Goal: Complete application form: Complete application form

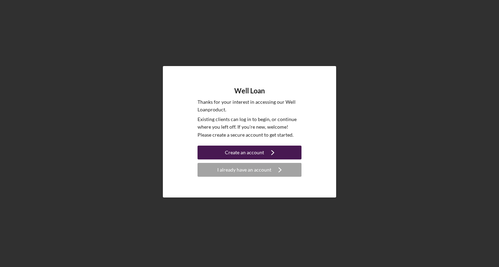
click at [255, 151] on div "Create an account" at bounding box center [244, 153] width 39 height 14
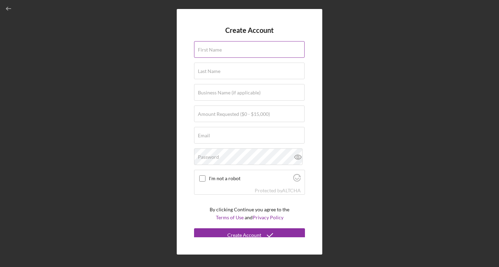
click at [219, 51] on label "First Name" at bounding box center [210, 50] width 24 height 6
click at [219, 51] on input "First Name" at bounding box center [249, 49] width 110 height 17
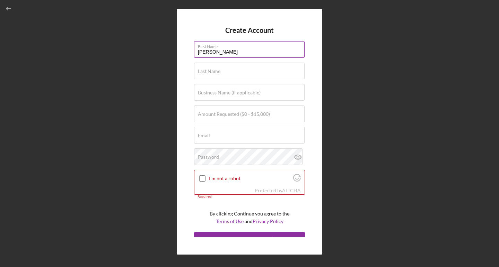
type input "[PERSON_NAME]"
type input "$12,000"
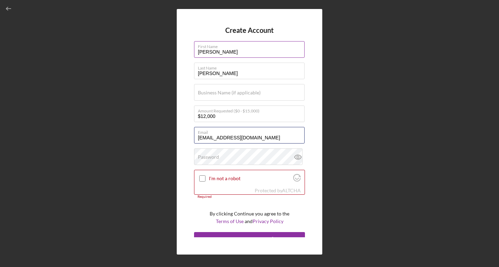
type input "[EMAIL_ADDRESS][DOMAIN_NAME]"
click at [201, 178] on input "I'm not a robot" at bounding box center [202, 179] width 6 height 6
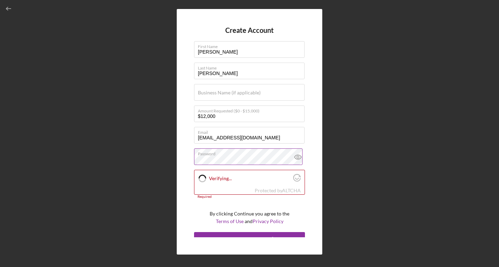
checkbox input "true"
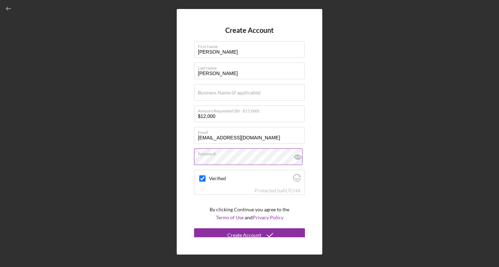
click at [295, 158] on icon at bounding box center [297, 157] width 17 height 17
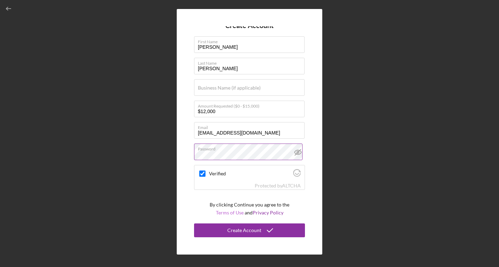
scroll to position [5, 0]
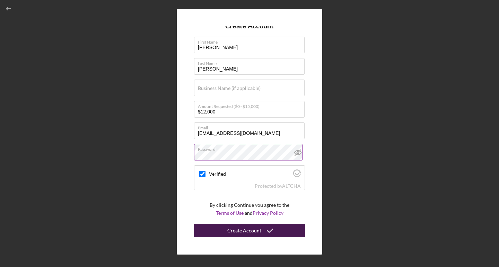
click at [243, 231] on div "Create Account" at bounding box center [244, 231] width 34 height 14
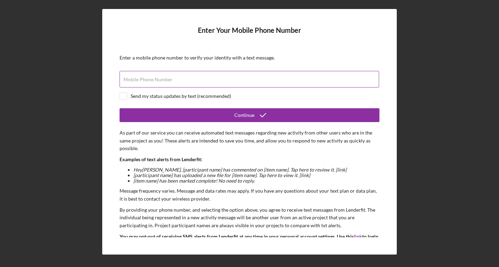
click at [168, 79] on label "Mobile Phone Number" at bounding box center [147, 80] width 49 height 6
click at [168, 79] on input "Mobile Phone Number" at bounding box center [248, 79] width 259 height 17
type input "[PHONE_NUMBER]"
click at [127, 97] on div at bounding box center [123, 96] width 8 height 8
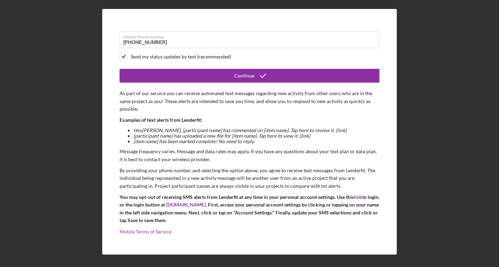
scroll to position [39, 0]
click at [125, 56] on input "checkbox" at bounding box center [123, 57] width 7 height 7
checkbox input "false"
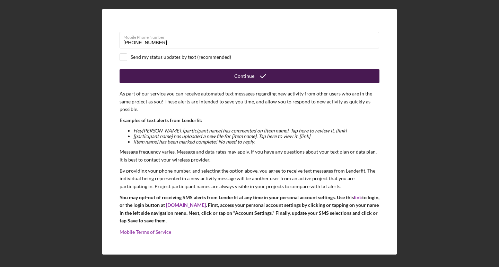
click at [254, 75] on icon "submit" at bounding box center [262, 76] width 17 height 17
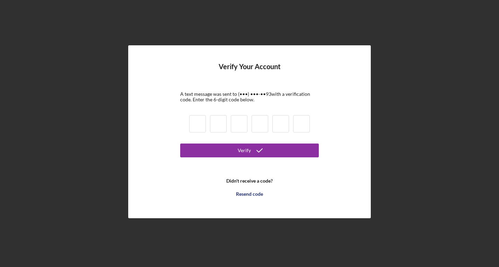
click at [199, 123] on input at bounding box center [197, 123] width 17 height 17
type input "2"
type input "6"
type input "7"
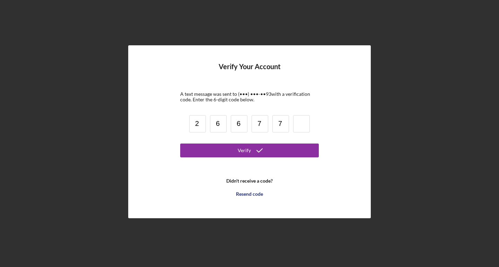
type input "7"
type input "4"
click at [249, 150] on button "Verify" at bounding box center [249, 151] width 138 height 14
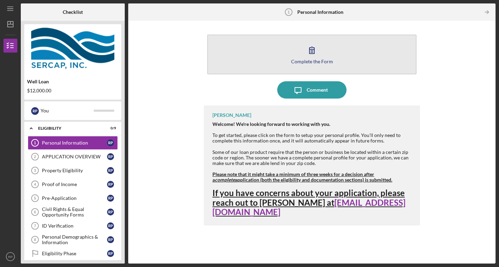
click at [313, 51] on icon "button" at bounding box center [311, 50] width 17 height 17
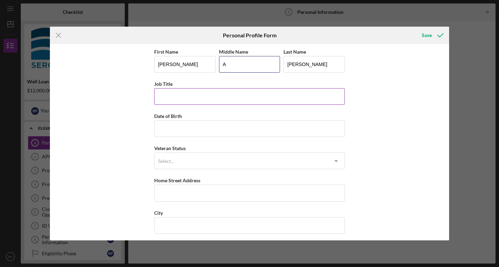
type input "A"
type input "Homemaker / [PERSON_NAME] parent"
type input "[DATE]"
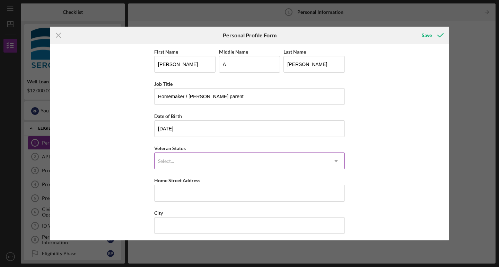
click at [175, 163] on div "Select..." at bounding box center [240, 161] width 173 height 16
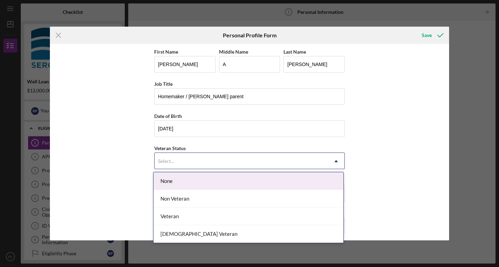
click at [178, 180] on div "None" at bounding box center [248, 181] width 190 height 18
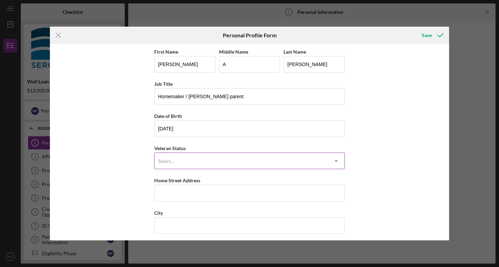
click at [193, 162] on div "Select..." at bounding box center [240, 161] width 173 height 16
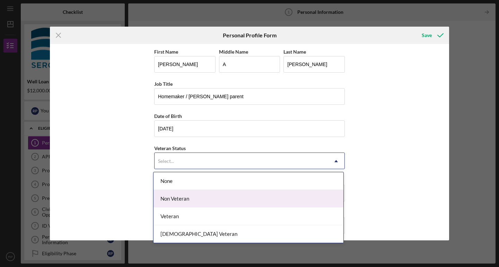
click at [170, 198] on div "Non Veteran" at bounding box center [248, 199] width 190 height 18
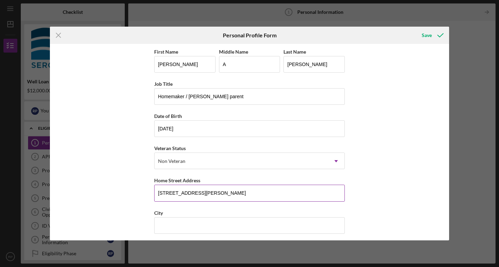
type input "[STREET_ADDRESS][PERSON_NAME]"
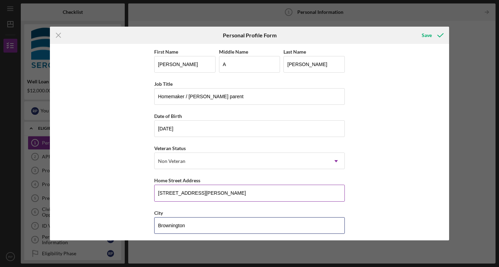
type input "Brownington"
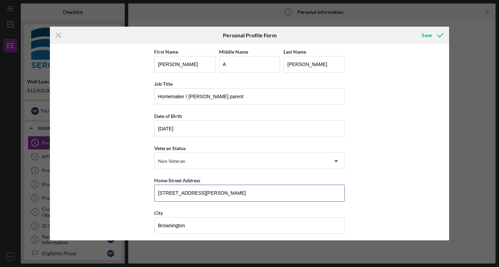
scroll to position [68, 0]
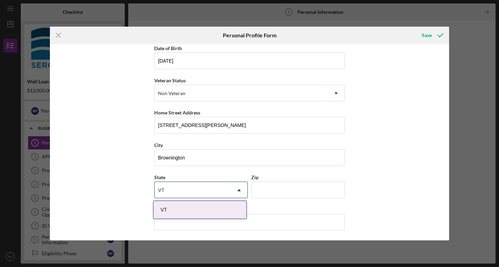
type input "VT"
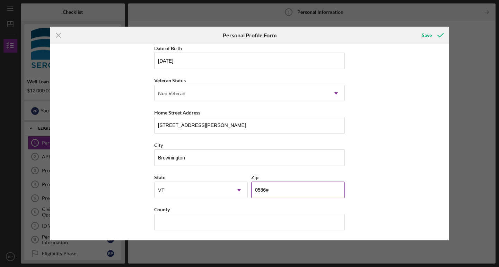
type input "05860"
type input "[GEOGRAPHIC_DATA]"
click at [428, 34] on div "Save" at bounding box center [426, 35] width 10 height 14
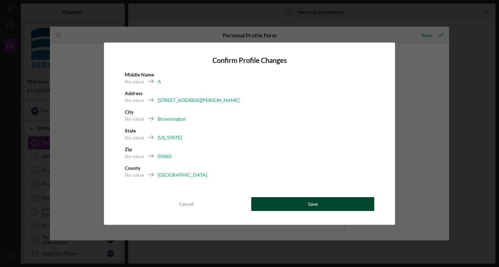
click at [332, 205] on button "Save" at bounding box center [312, 204] width 123 height 14
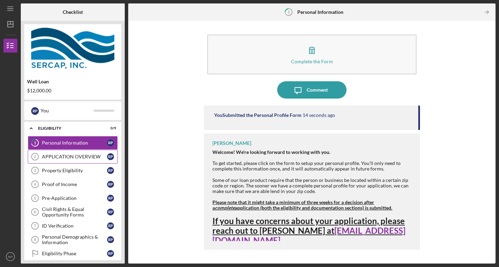
click at [86, 154] on div "APPLICATION OVERVIEW" at bounding box center [74, 157] width 65 height 6
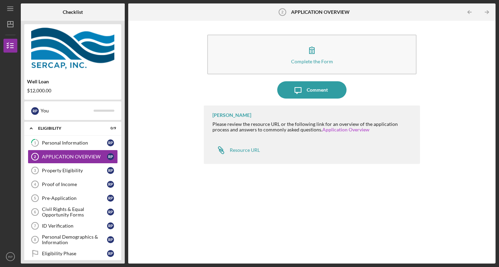
click at [324, 130] on link "Application Overview" at bounding box center [345, 130] width 47 height 6
